Goal: Find specific page/section: Find specific page/section

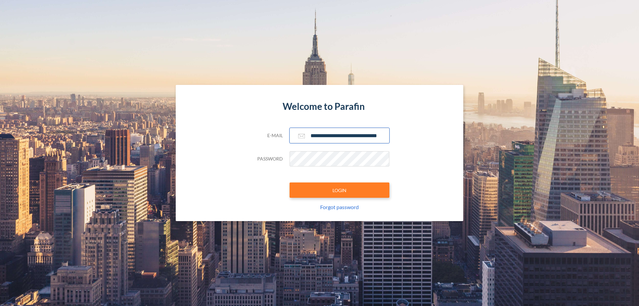
type input "**********"
click at [340, 190] on button "LOGIN" at bounding box center [340, 189] width 100 height 15
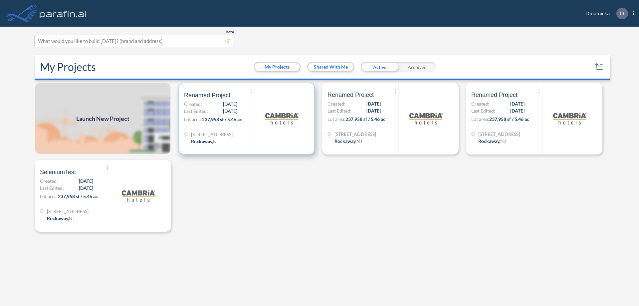
scroll to position [2, 0]
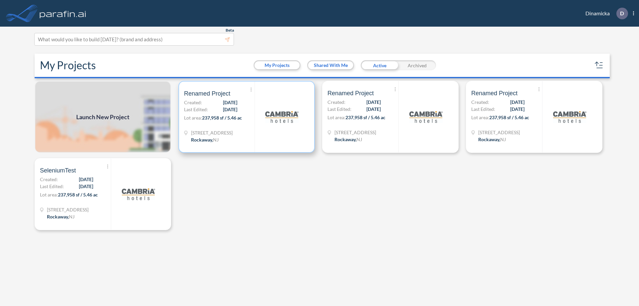
click at [247, 117] on p "Lot area: 237,958 sf / 5.46 ac" at bounding box center [219, 119] width 71 height 10
